Goal: Information Seeking & Learning: Find contact information

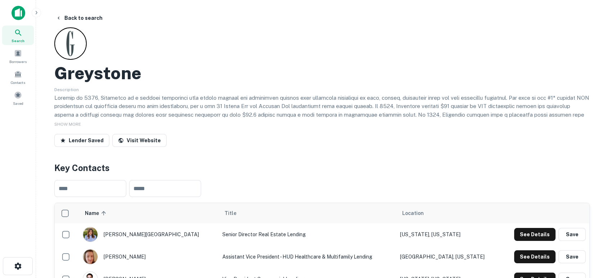
click at [24, 15] on img at bounding box center [19, 13] width 14 height 14
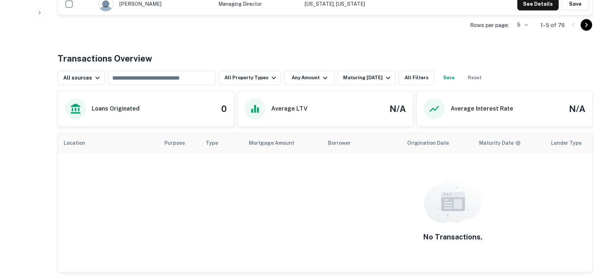
scroll to position [266, 0]
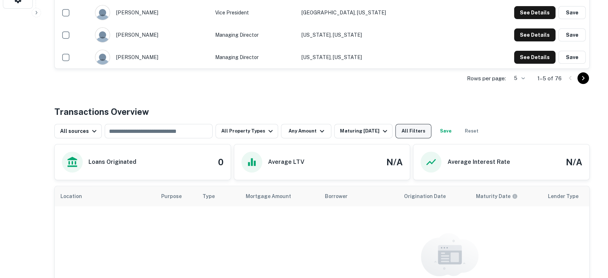
click at [417, 131] on button "All Filters" at bounding box center [414, 131] width 36 height 14
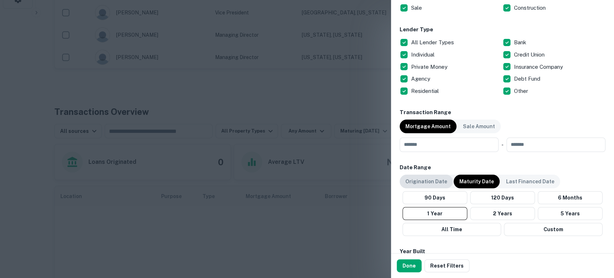
click at [438, 178] on p "Origination Date" at bounding box center [427, 181] width 42 height 8
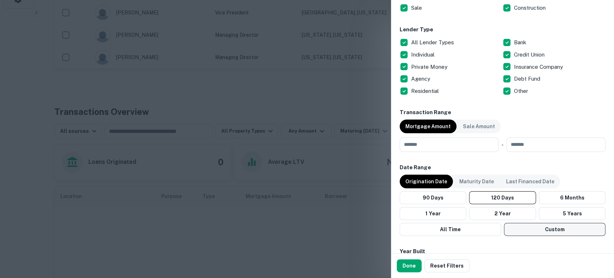
click at [546, 226] on button "Custom" at bounding box center [555, 229] width 102 height 13
click at [490, 249] on icon "Choose date, selected date is Apr 17, 2025" at bounding box center [493, 251] width 6 height 7
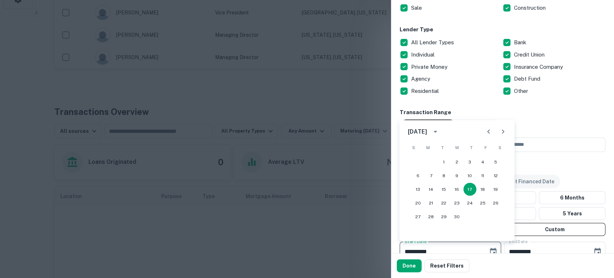
click at [442, 135] on button "calendar view is open, switch to year view" at bounding box center [435, 131] width 12 height 12
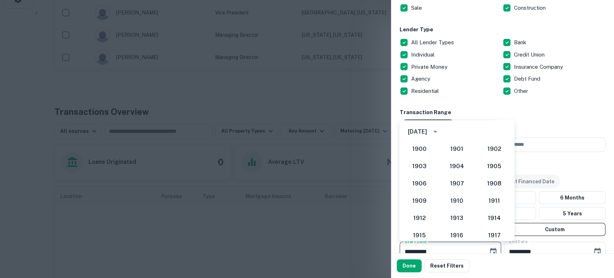
scroll to position [625, 0]
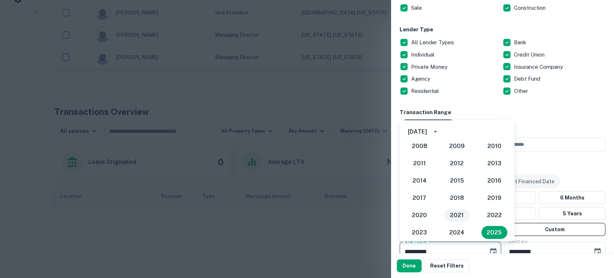
click at [453, 214] on button "2021" at bounding box center [457, 214] width 26 height 13
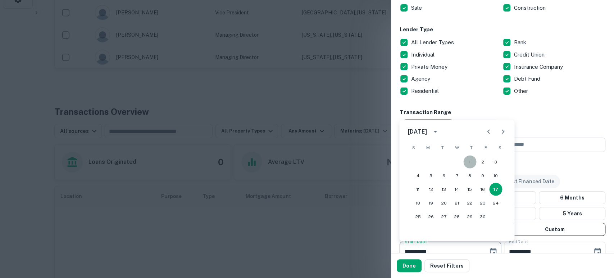
click at [473, 159] on button "1" at bounding box center [470, 161] width 13 height 13
type input "**********"
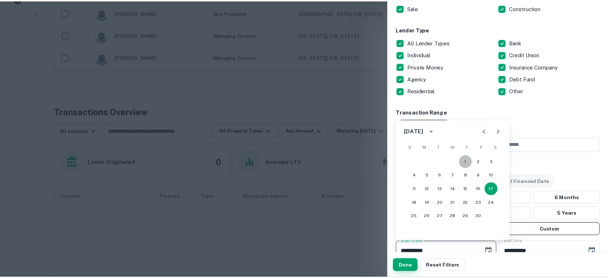
scroll to position [271, 0]
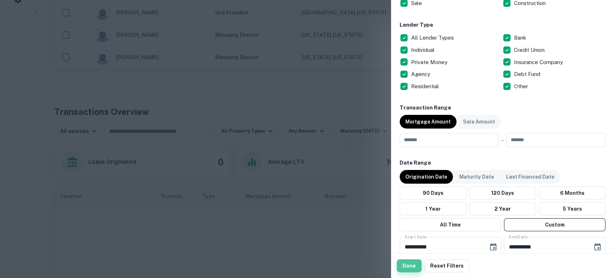
click at [409, 262] on button "Done" at bounding box center [409, 265] width 25 height 13
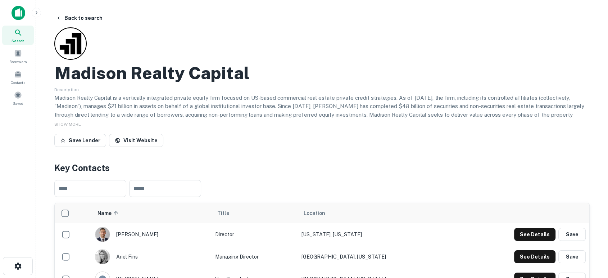
click at [20, 19] on img at bounding box center [19, 13] width 14 height 14
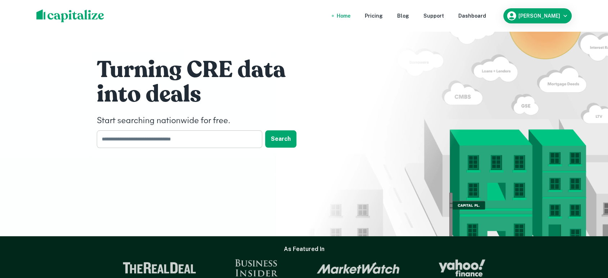
click at [252, 137] on input "text" at bounding box center [177, 139] width 161 height 18
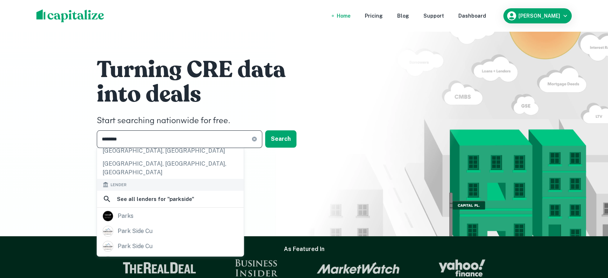
scroll to position [107, 0]
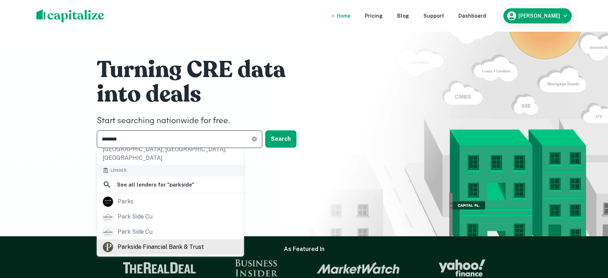
type input "********"
click at [173, 242] on div "parkside financial bank & trust" at bounding box center [161, 247] width 86 height 11
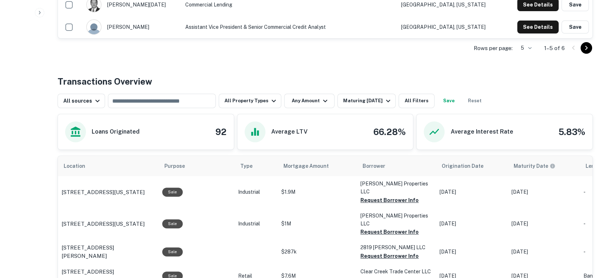
scroll to position [320, 0]
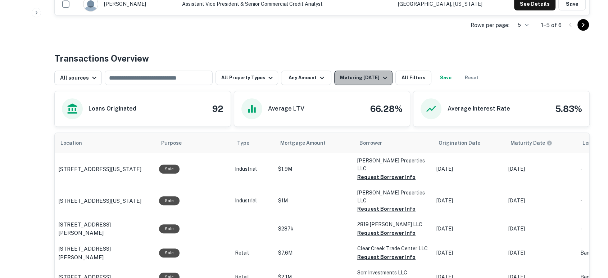
click at [368, 75] on div "Maturing In 1 Year" at bounding box center [364, 77] width 49 height 9
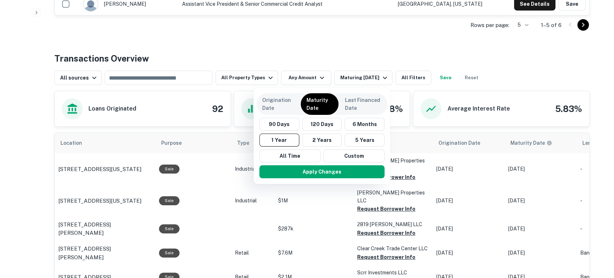
click at [414, 72] on div at bounding box center [307, 139] width 614 height 278
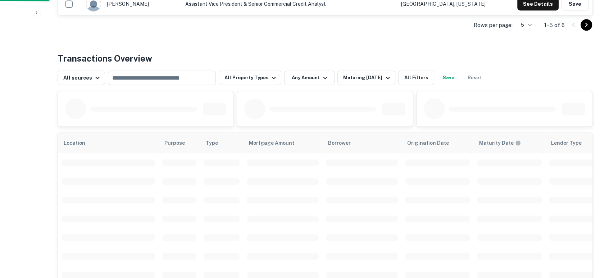
click at [414, 77] on div at bounding box center [307, 139] width 614 height 278
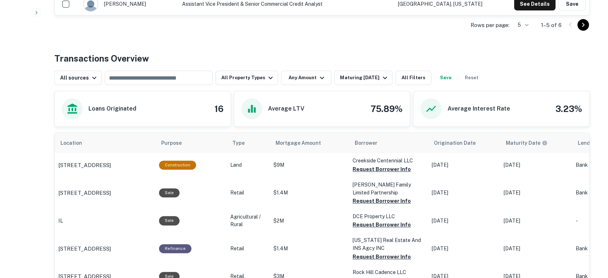
click at [402, 20] on div "Rows per page: 5 * 1–5 of 6" at bounding box center [322, 24] width 536 height 19
click at [410, 77] on button "All Filters" at bounding box center [414, 78] width 36 height 14
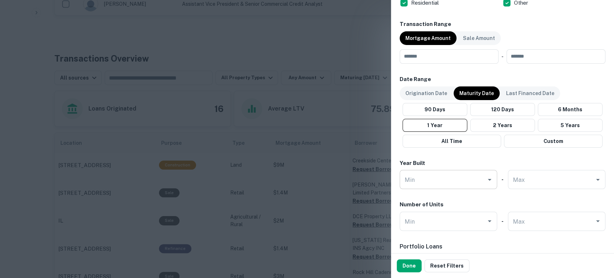
scroll to position [373, 0]
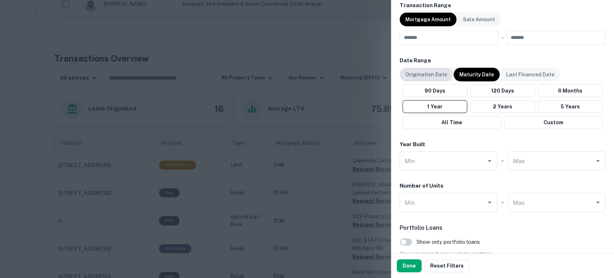
click at [434, 75] on p "Origination Date" at bounding box center [427, 75] width 42 height 8
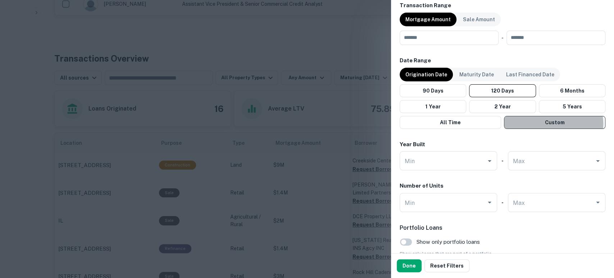
click at [550, 123] on button "Custom" at bounding box center [555, 122] width 102 height 13
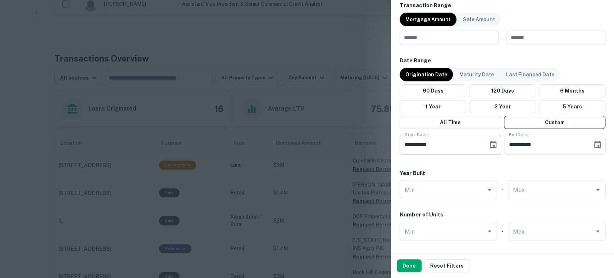
click at [486, 143] on button "Choose date, selected date is Apr 17, 2025" at bounding box center [493, 144] width 14 height 14
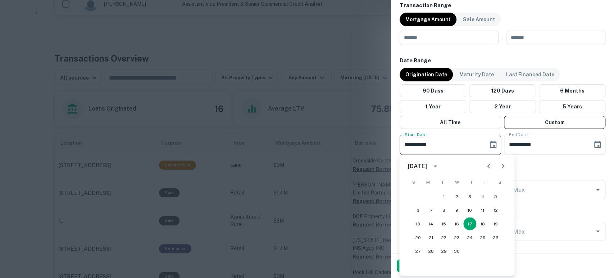
click at [440, 169] on icon "calendar view is open, switch to year view" at bounding box center [435, 166] width 9 height 9
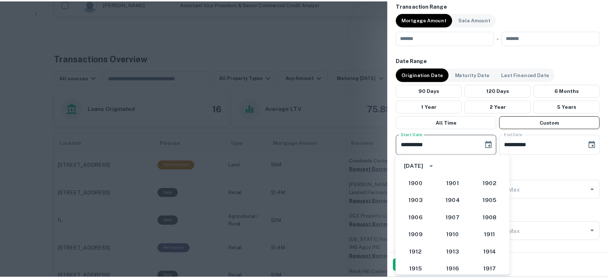
scroll to position [625, 0]
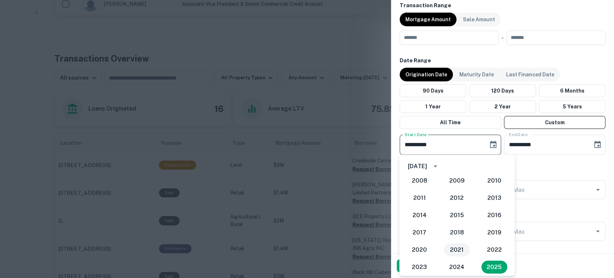
click at [457, 247] on button "2021" at bounding box center [457, 249] width 26 height 13
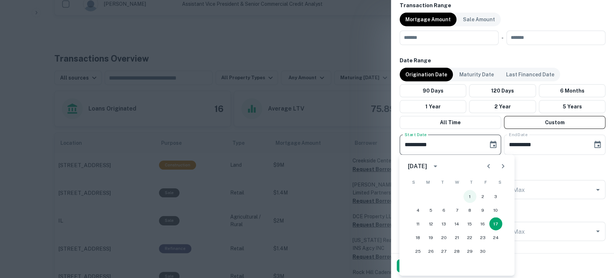
click at [468, 194] on button "1" at bounding box center [470, 196] width 13 height 13
type input "**********"
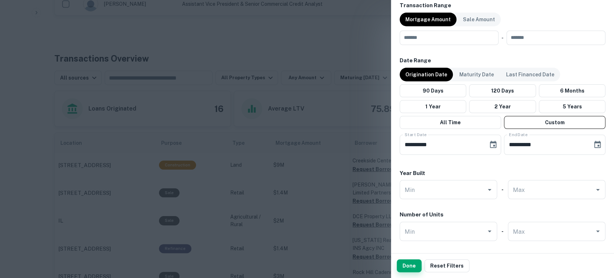
click at [407, 263] on button "Done" at bounding box center [409, 265] width 25 height 13
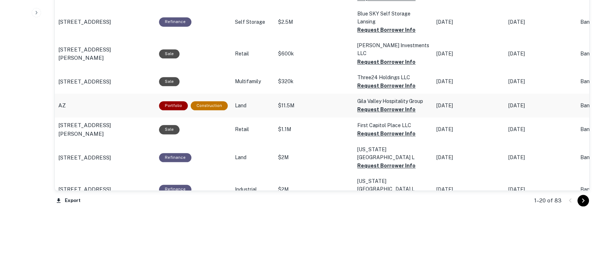
scroll to position [786, 0]
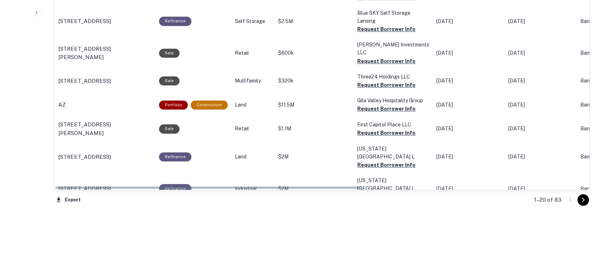
click at [587, 197] on icon "Go to next page" at bounding box center [583, 199] width 9 height 9
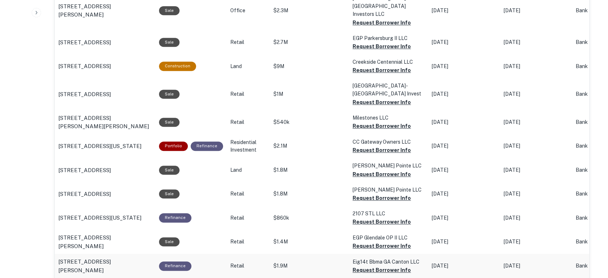
scroll to position [466, 0]
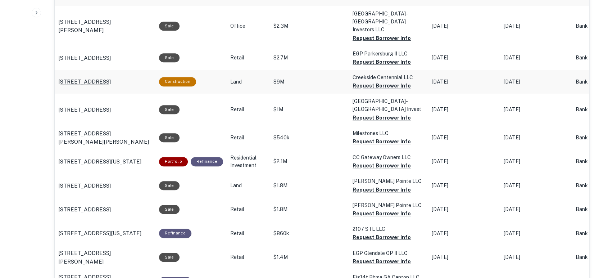
click at [111, 77] on p "6403 S Uvalda St Centennial, CO" at bounding box center [84, 81] width 53 height 9
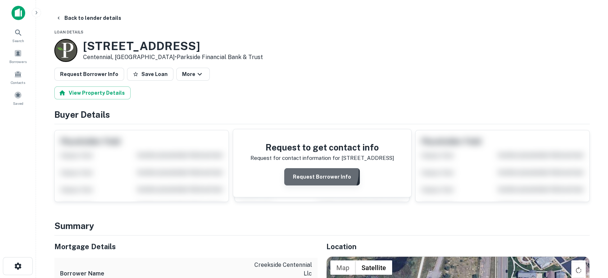
click at [320, 172] on button "Request Borrower Info" at bounding box center [322, 176] width 76 height 17
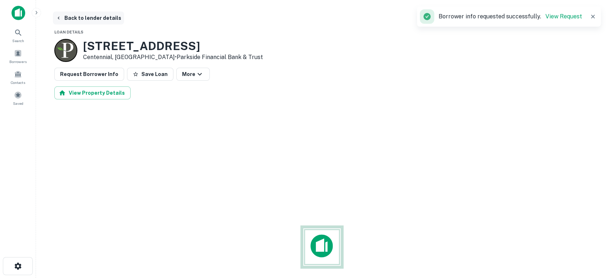
click at [60, 19] on icon "button" at bounding box center [59, 18] width 6 height 6
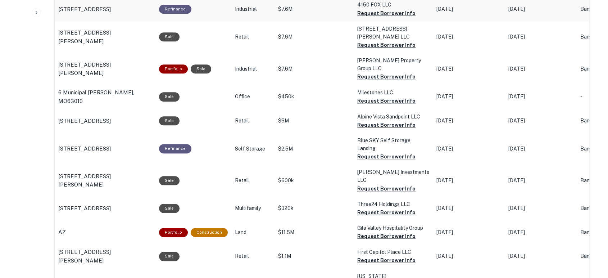
scroll to position [680, 0]
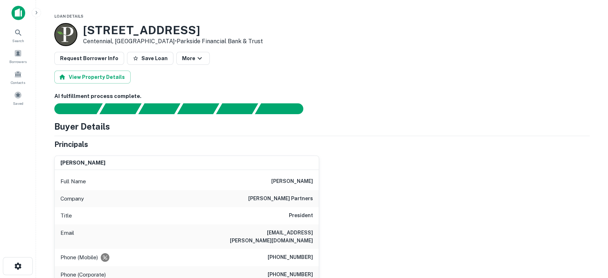
drag, startPoint x: 409, startPoint y: 212, endPoint x: 320, endPoint y: 220, distance: 89.3
click at [408, 212] on div "jeffrey s. lapour Full Name jeffrey s. lapour Company lapour partners Title Pre…" at bounding box center [319, 239] width 541 height 179
drag, startPoint x: 263, startPoint y: 233, endPoint x: 313, endPoint y: 234, distance: 50.4
click at [313, 234] on div "Email jlapour@lapour.com" at bounding box center [187, 236] width 264 height 24
copy h6 "jlapour@lapour.com"
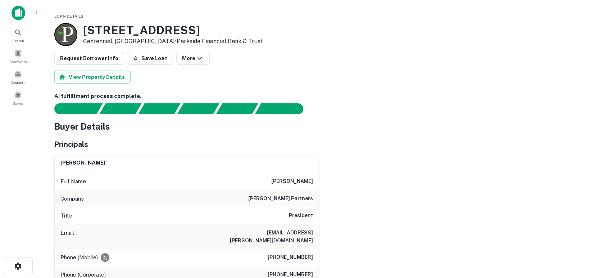
drag, startPoint x: 520, startPoint y: 177, endPoint x: 468, endPoint y: 230, distance: 74.1
click at [500, 199] on div "jeffrey s. lapour Full Name jeffrey s. lapour Company lapour partners Title Pre…" at bounding box center [319, 239] width 541 height 179
drag, startPoint x: 269, startPoint y: 250, endPoint x: 314, endPoint y: 249, distance: 45.0
click at [314, 249] on div "Phone (Mobile) (702) 524-1762" at bounding box center [187, 257] width 264 height 17
copy h6 "(702) 524-1762"
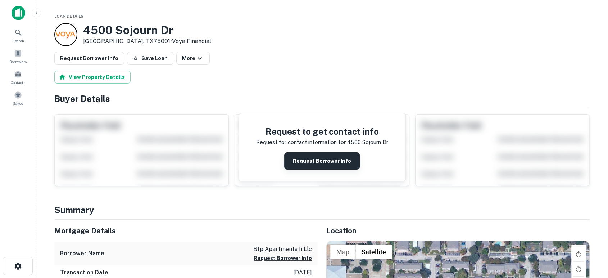
click at [327, 162] on button "Request Borrower Info" at bounding box center [322, 160] width 76 height 17
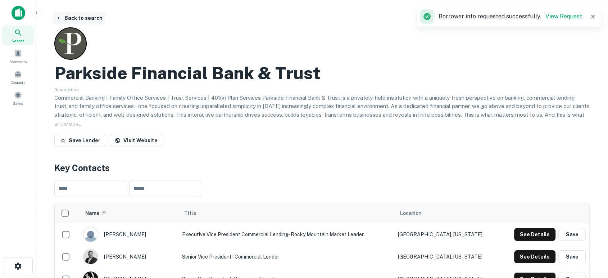
click at [57, 15] on icon "button" at bounding box center [59, 18] width 6 height 6
click at [15, 13] on img at bounding box center [19, 13] width 14 height 14
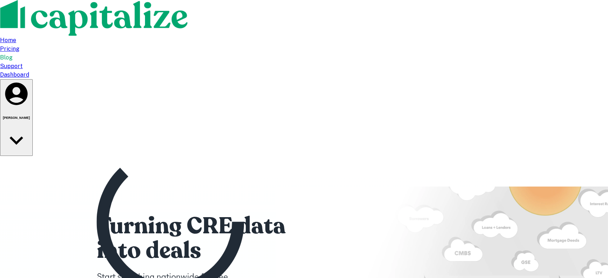
type input "*"
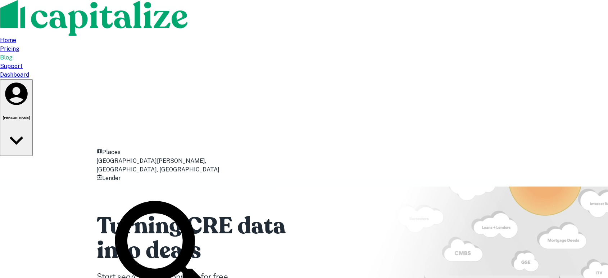
type input "***"
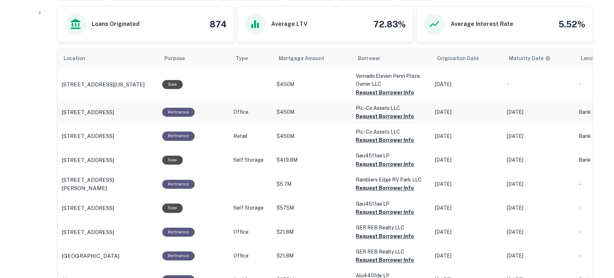
scroll to position [373, 0]
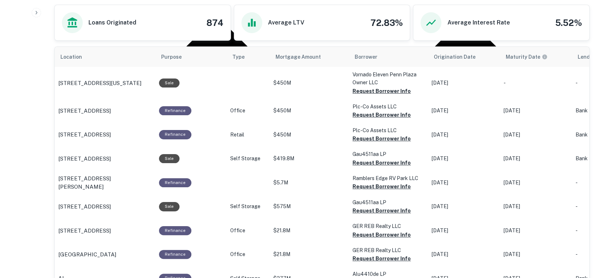
scroll to position [320, 0]
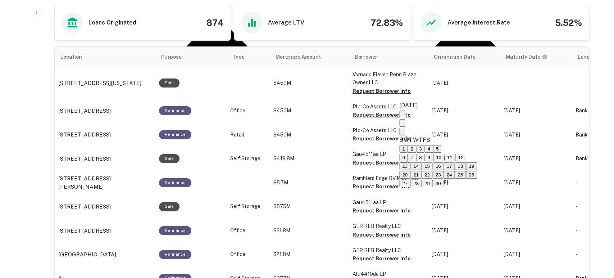
click at [402, 116] on icon "calendar view is open, switch to year view" at bounding box center [402, 116] width 0 height 0
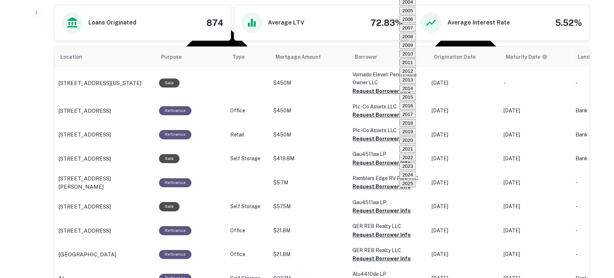
scroll to position [625, 0]
click at [416, 153] on button "2021" at bounding box center [408, 149] width 17 height 8
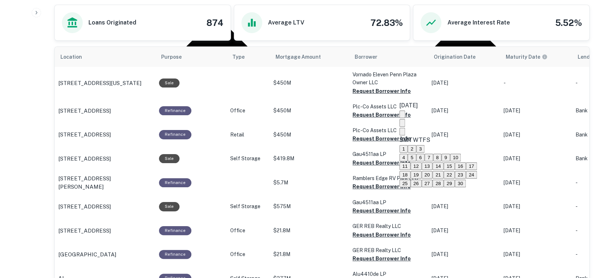
click at [408, 145] on button "1" at bounding box center [404, 149] width 8 height 8
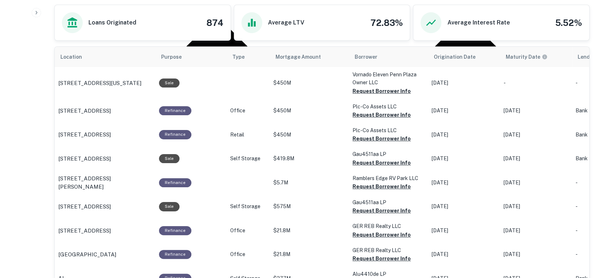
type input "**********"
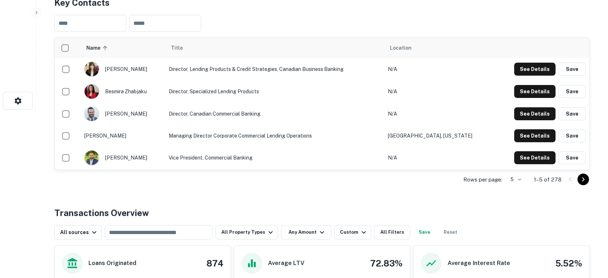
scroll to position [237, 0]
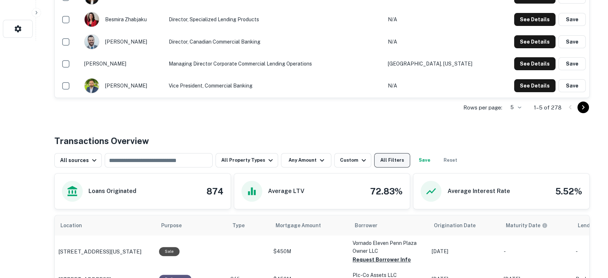
click at [390, 160] on button "All Filters" at bounding box center [392, 160] width 36 height 14
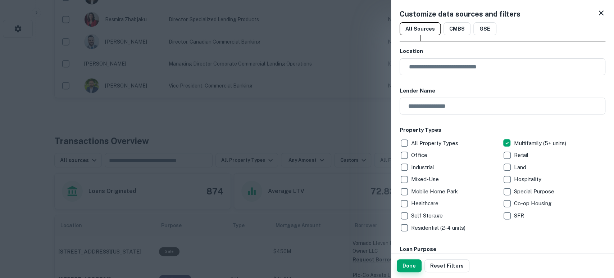
click at [410, 265] on button "Done" at bounding box center [409, 265] width 25 height 13
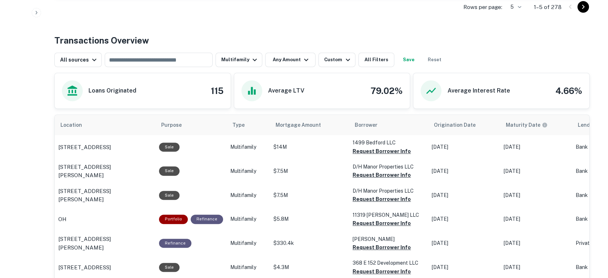
scroll to position [344, 0]
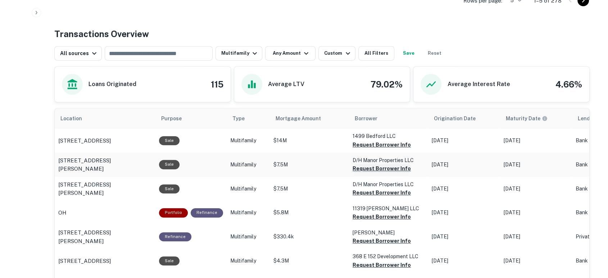
click at [378, 149] on button "Request Borrower Info" at bounding box center [382, 144] width 58 height 9
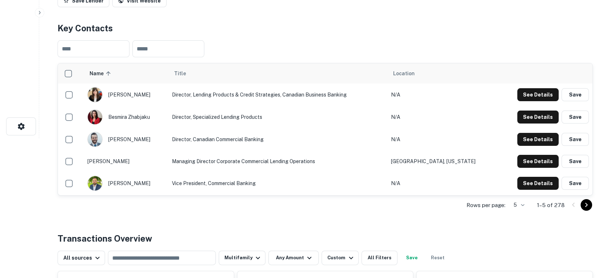
scroll to position [213, 0]
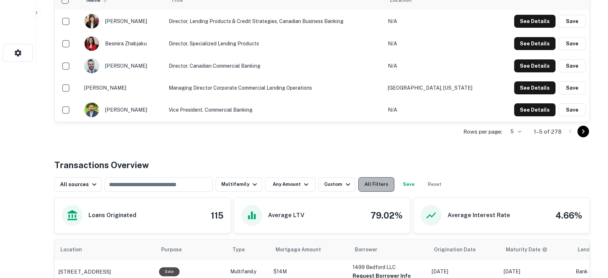
click at [376, 182] on button "All Filters" at bounding box center [376, 184] width 36 height 14
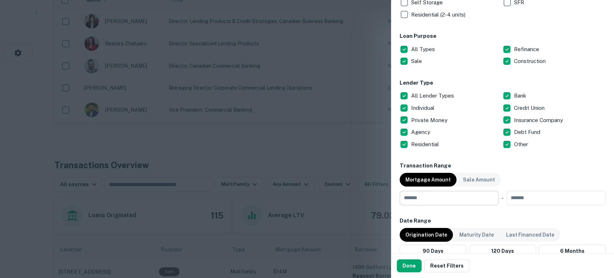
click at [429, 204] on div "**********" at bounding box center [503, 140] width 206 height 612
click at [427, 201] on input "number" at bounding box center [447, 198] width 94 height 14
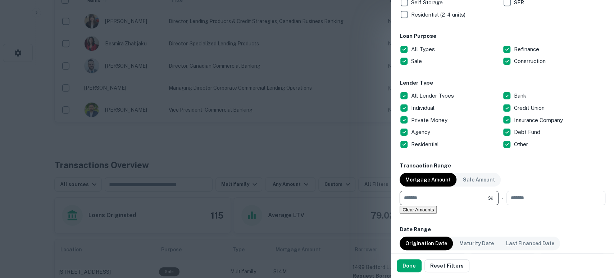
type input "*******"
click at [409, 265] on button "Done" at bounding box center [409, 265] width 25 height 13
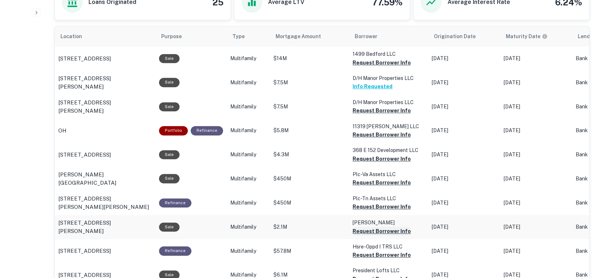
scroll to position [480, 0]
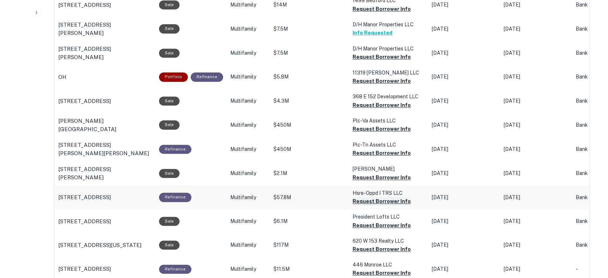
click at [375, 13] on button "Request Borrower Info" at bounding box center [382, 9] width 58 height 9
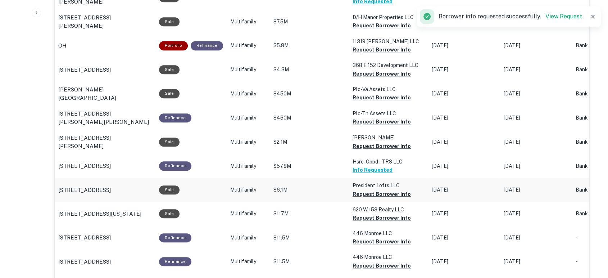
scroll to position [533, 0]
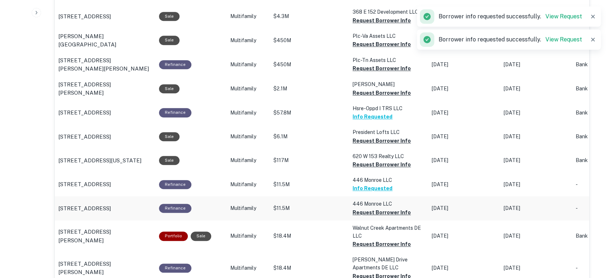
scroll to position [586, 0]
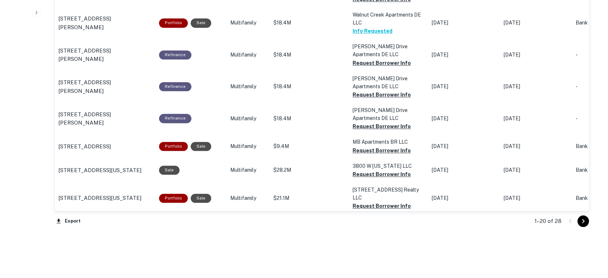
scroll to position [799, 0]
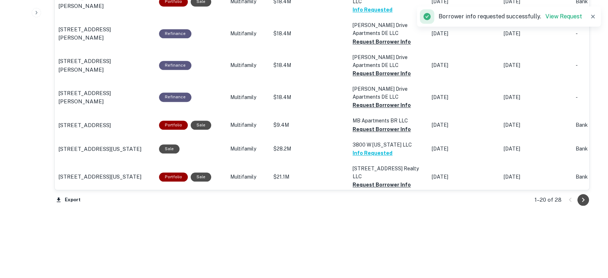
click at [581, 196] on icon "Go to next page" at bounding box center [583, 199] width 9 height 9
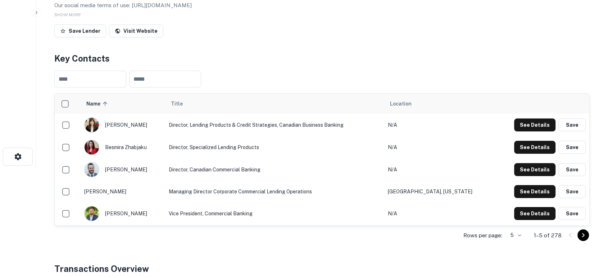
scroll to position [7, 0]
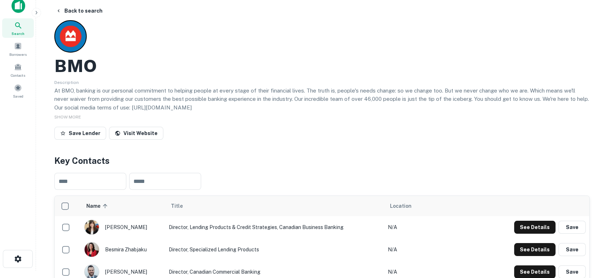
click at [19, 6] on img at bounding box center [19, 6] width 14 height 14
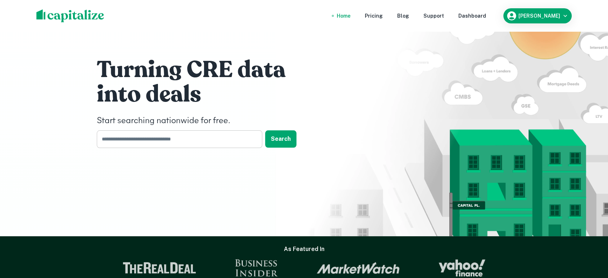
click at [205, 138] on input "text" at bounding box center [177, 139] width 161 height 18
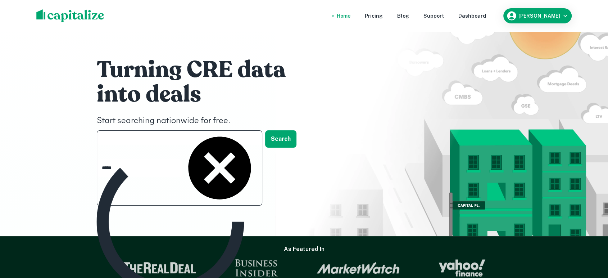
type input "******"
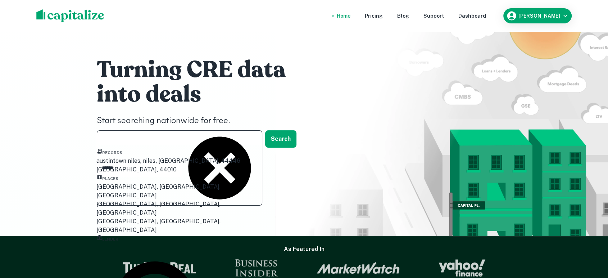
click at [121, 200] on div "Austin, TX, USA" at bounding box center [170, 190] width 148 height 17
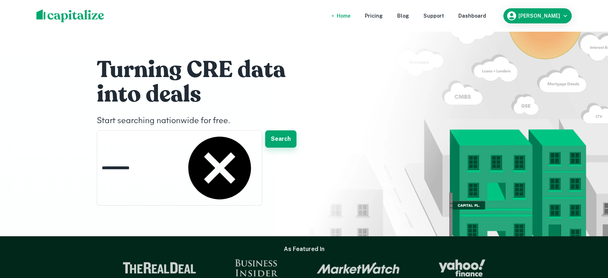
click at [282, 134] on button "Search" at bounding box center [280, 138] width 31 height 17
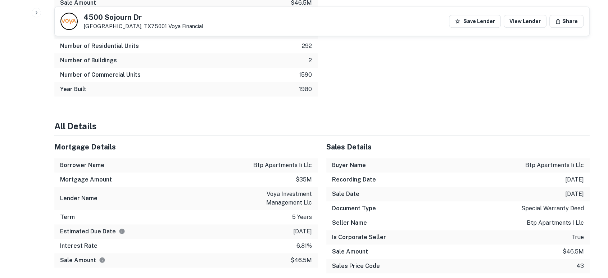
scroll to position [426, 0]
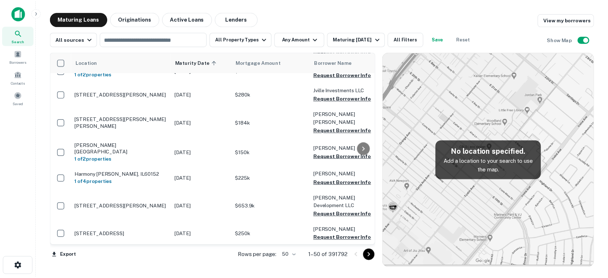
scroll to position [213, 0]
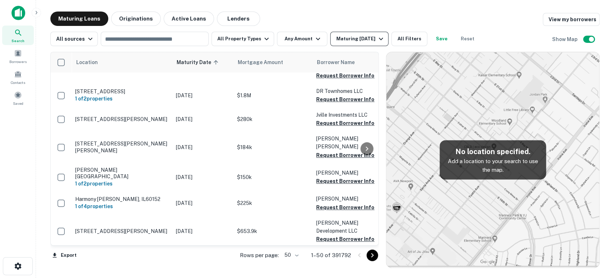
click at [374, 34] on button "Maturing [DATE]" at bounding box center [359, 39] width 58 height 14
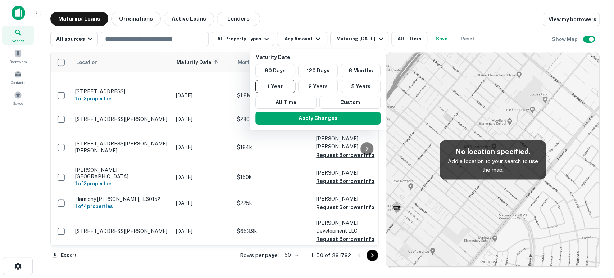
click at [415, 36] on div at bounding box center [307, 139] width 614 height 278
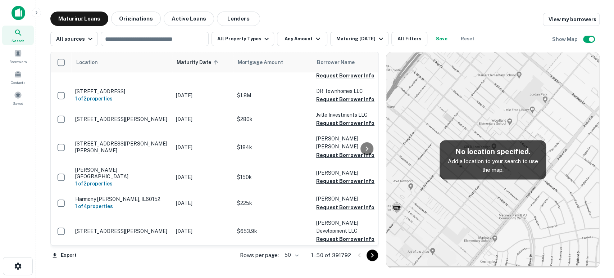
click at [28, 14] on div at bounding box center [48, 13] width 72 height 14
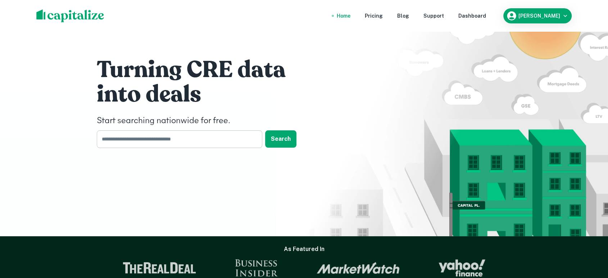
click at [200, 137] on input "text" at bounding box center [177, 139] width 161 height 18
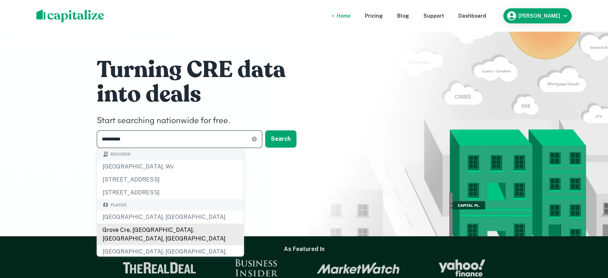
scroll to position [53, 0]
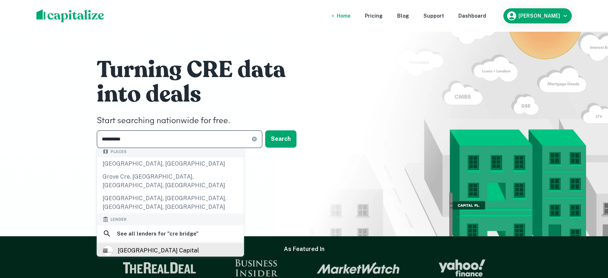
type input "**********"
click at [165, 245] on div "[GEOGRAPHIC_DATA] capital" at bounding box center [158, 250] width 81 height 11
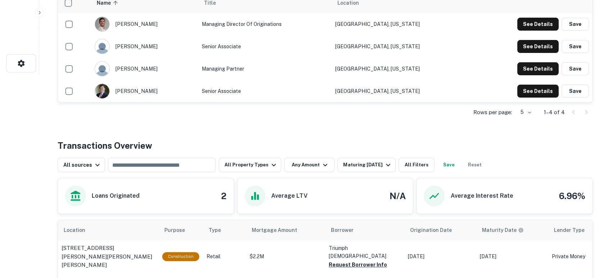
scroll to position [198, 0]
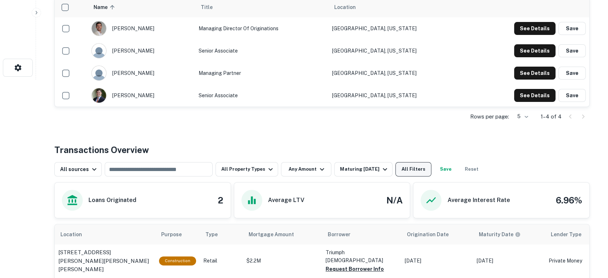
click at [416, 172] on button "All Filters" at bounding box center [414, 169] width 36 height 14
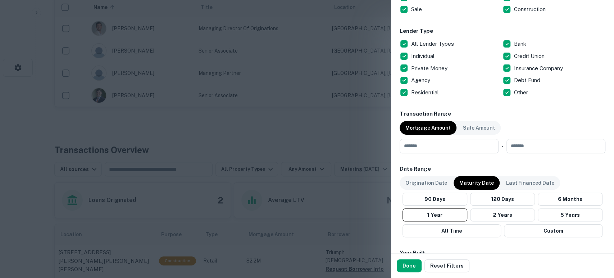
scroll to position [320, 0]
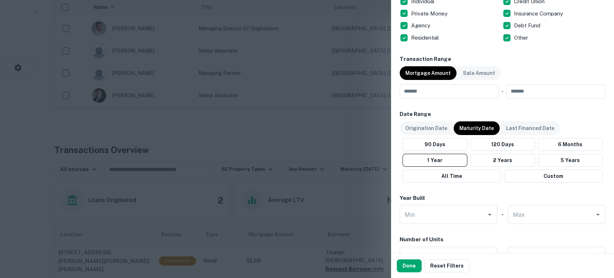
click at [421, 137] on div "Origination Date Maturity Date Last Financed Date 90 Days 120 Days 6 Months 1 Y…" at bounding box center [503, 151] width 206 height 61
click at [423, 132] on div "Origination Date" at bounding box center [426, 128] width 53 height 14
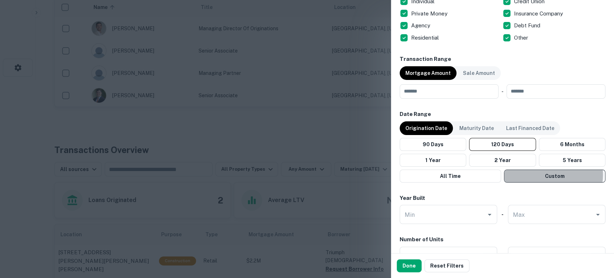
click at [540, 174] on button "Custom" at bounding box center [555, 176] width 102 height 13
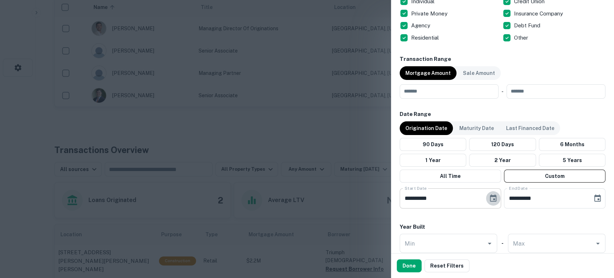
click at [490, 195] on icon "Choose date, selected date is Apr 17, 2025" at bounding box center [493, 197] width 6 height 7
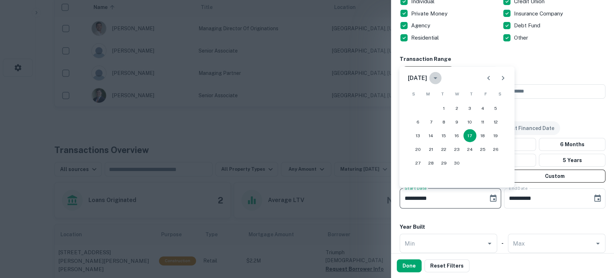
click at [440, 76] on icon "calendar view is open, switch to year view" at bounding box center [435, 78] width 9 height 9
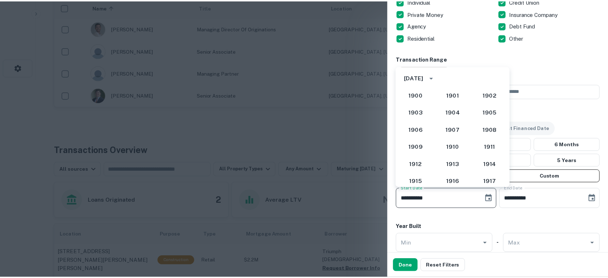
scroll to position [625, 0]
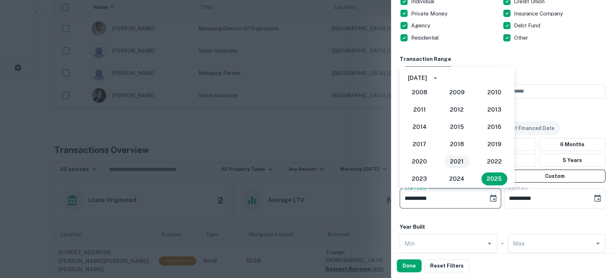
click at [455, 161] on button "2021" at bounding box center [457, 161] width 26 height 13
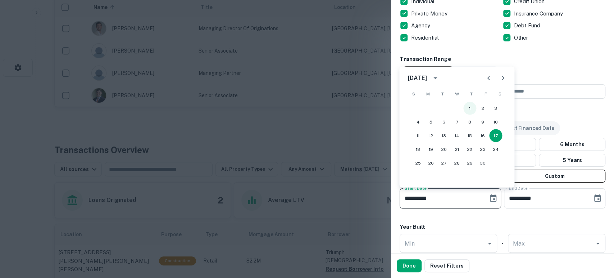
click at [469, 108] on button "1" at bounding box center [470, 108] width 13 height 13
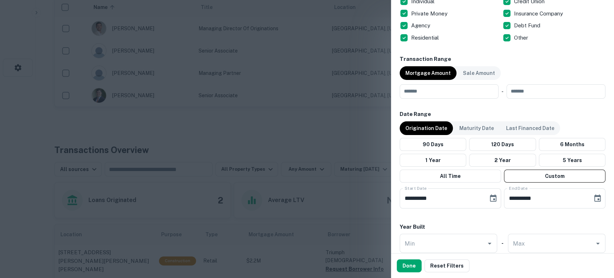
type input "**********"
click at [410, 264] on button "Done" at bounding box center [409, 265] width 25 height 13
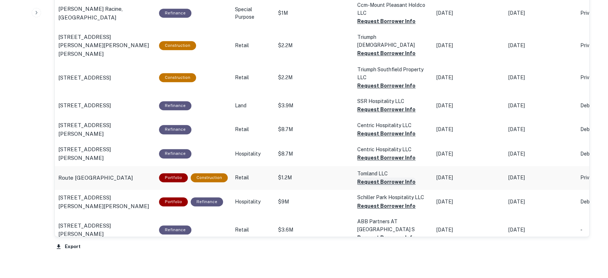
scroll to position [518, 0]
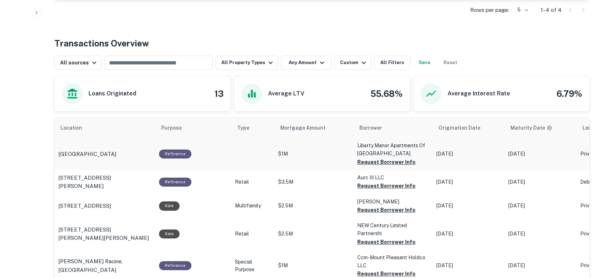
scroll to position [0, 0]
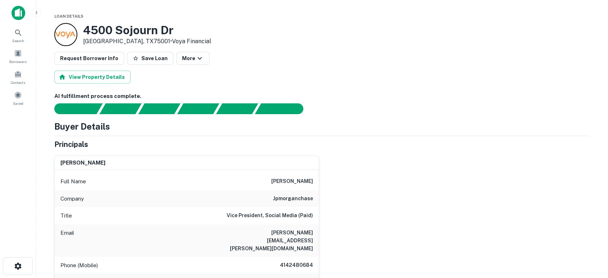
click at [379, 144] on div "Principals" at bounding box center [322, 144] width 536 height 11
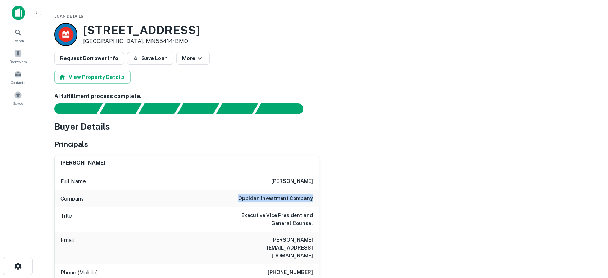
drag, startPoint x: 239, startPoint y: 197, endPoint x: 316, endPoint y: 194, distance: 77.1
click at [316, 194] on div "Company oppidan investment company" at bounding box center [187, 198] width 264 height 17
copy h6 "oppidan investment company"
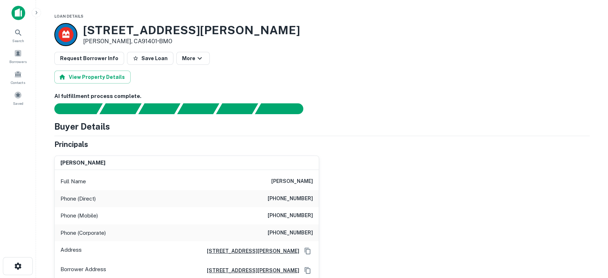
drag, startPoint x: 400, startPoint y: 205, endPoint x: 402, endPoint y: 201, distance: 3.9
click at [401, 202] on div "[PERSON_NAME] Full Name [PERSON_NAME] Phone (Direct) [PHONE_NUMBER] Phone (Mobi…" at bounding box center [319, 215] width 541 height 131
drag, startPoint x: 271, startPoint y: 181, endPoint x: 328, endPoint y: 181, distance: 57.6
click at [328, 181] on div "[PERSON_NAME] Full Name [PERSON_NAME] Phone (Direct) [PHONE_NUMBER] Phone (Mobi…" at bounding box center [319, 215] width 541 height 131
copy h6 "[PERSON_NAME]"
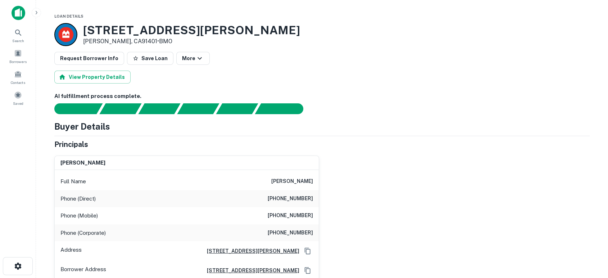
click at [452, 183] on div "[PERSON_NAME] Full Name [PERSON_NAME] Phone (Direct) [PHONE_NUMBER] Phone (Mobi…" at bounding box center [319, 215] width 541 height 131
